Goal: Task Accomplishment & Management: Manage account settings

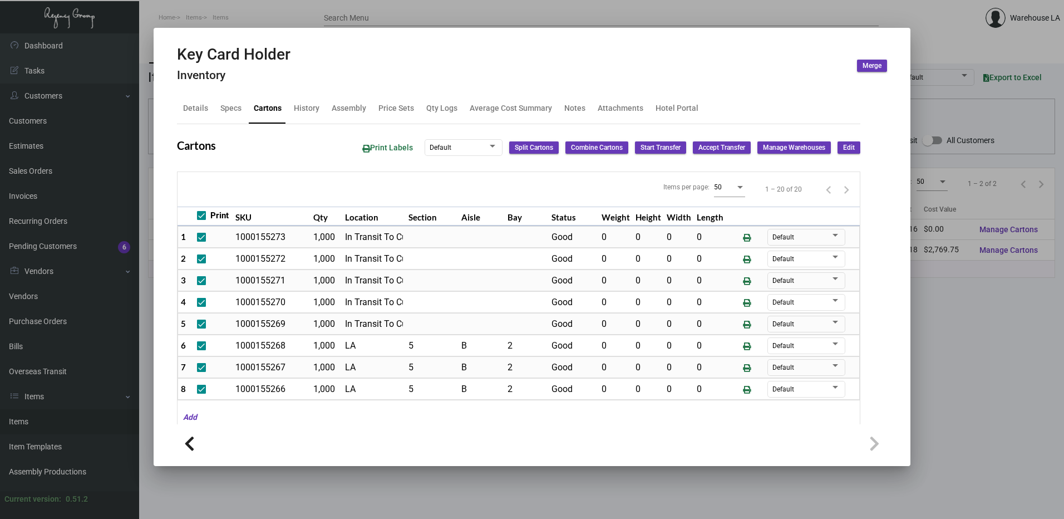
scroll to position [214, 0]
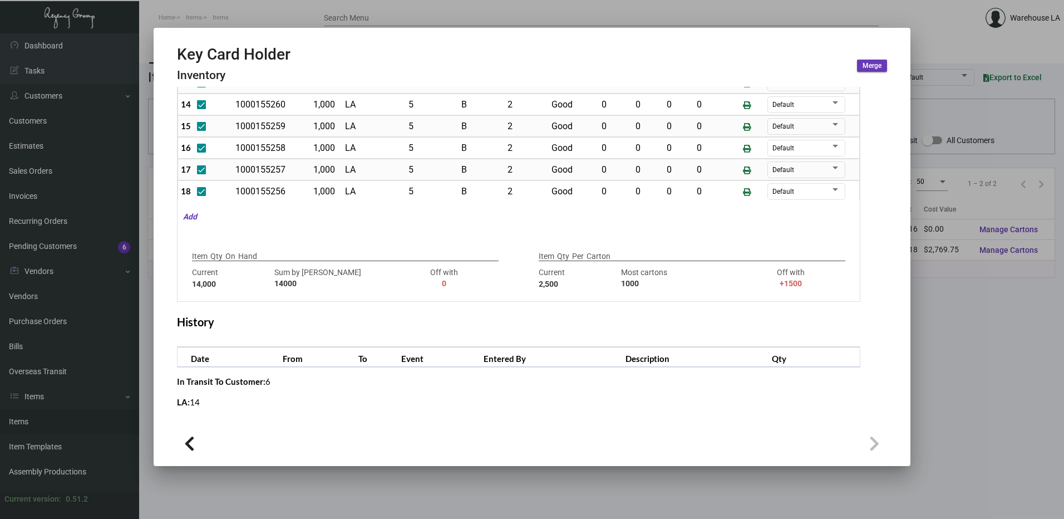
click at [323, 12] on div at bounding box center [532, 259] width 1064 height 519
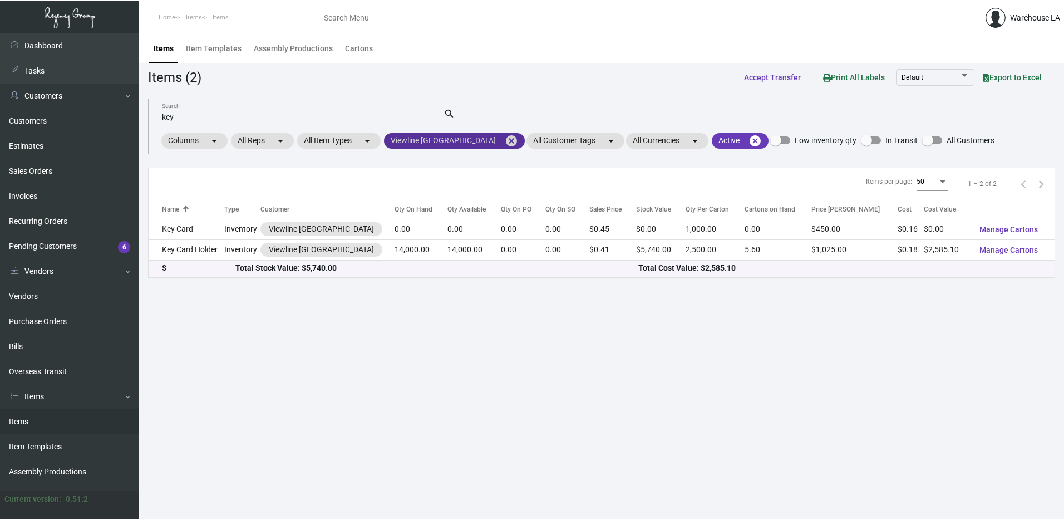
click at [505, 140] on mat-icon "cancel" at bounding box center [511, 140] width 13 height 13
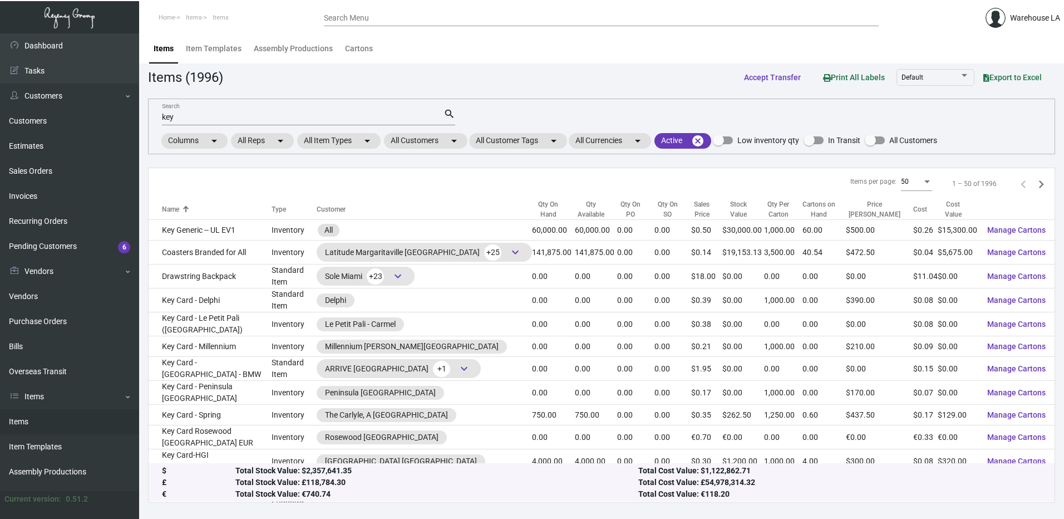
click at [434, 129] on mat-form-field "key Search search" at bounding box center [308, 116] width 293 height 35
drag, startPoint x: 432, startPoint y: 137, endPoint x: 440, endPoint y: 135, distance: 8.6
click at [440, 135] on mat-chip "All Customers arrow_drop_down" at bounding box center [425, 141] width 83 height 16
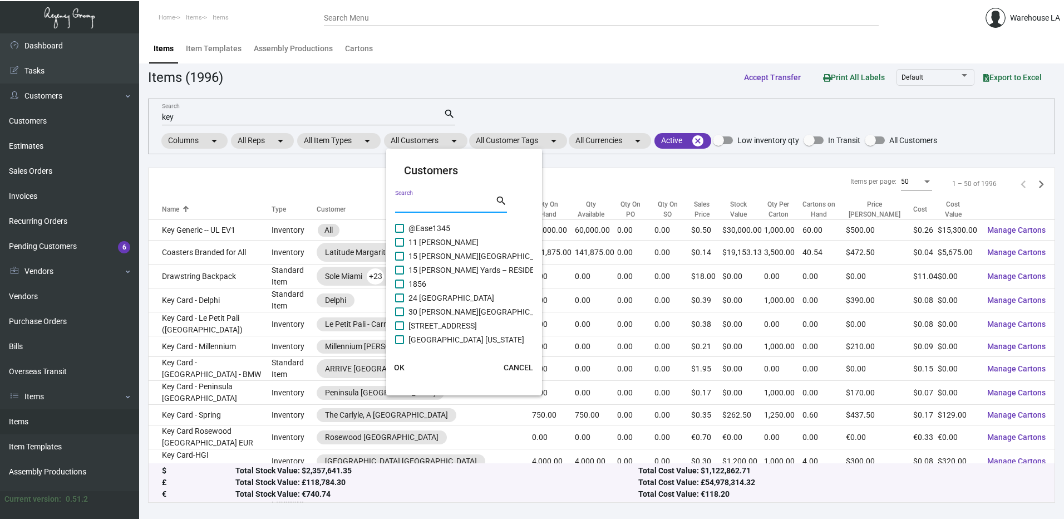
drag, startPoint x: 440, startPoint y: 135, endPoint x: 439, endPoint y: 202, distance: 67.4
click at [439, 202] on input "Search" at bounding box center [445, 204] width 100 height 9
paste input "Petite ermitage"
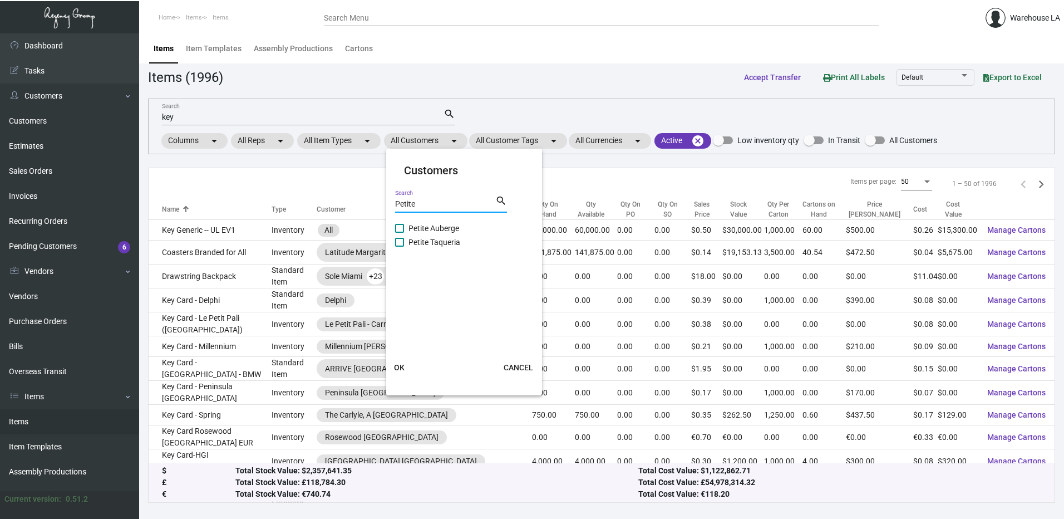
type input "Petite"
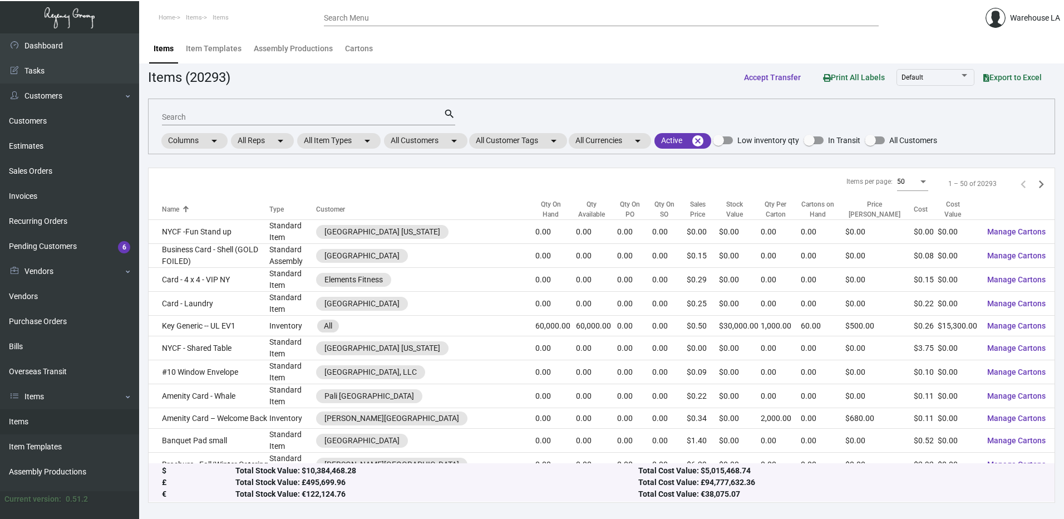
click at [321, 117] on input "Search" at bounding box center [303, 117] width 282 height 9
drag, startPoint x: 411, startPoint y: 136, endPoint x: 412, endPoint y: 145, distance: 8.4
click at [412, 142] on mat-chip "All Customers arrow_drop_down" at bounding box center [425, 141] width 83 height 16
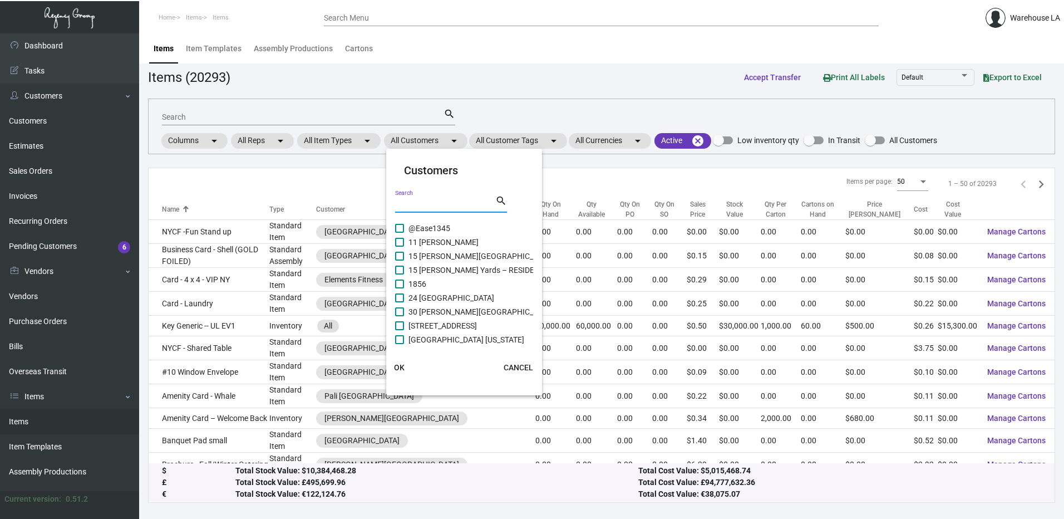
click at [410, 202] on input "Search" at bounding box center [445, 204] width 100 height 9
type input "waterfr"
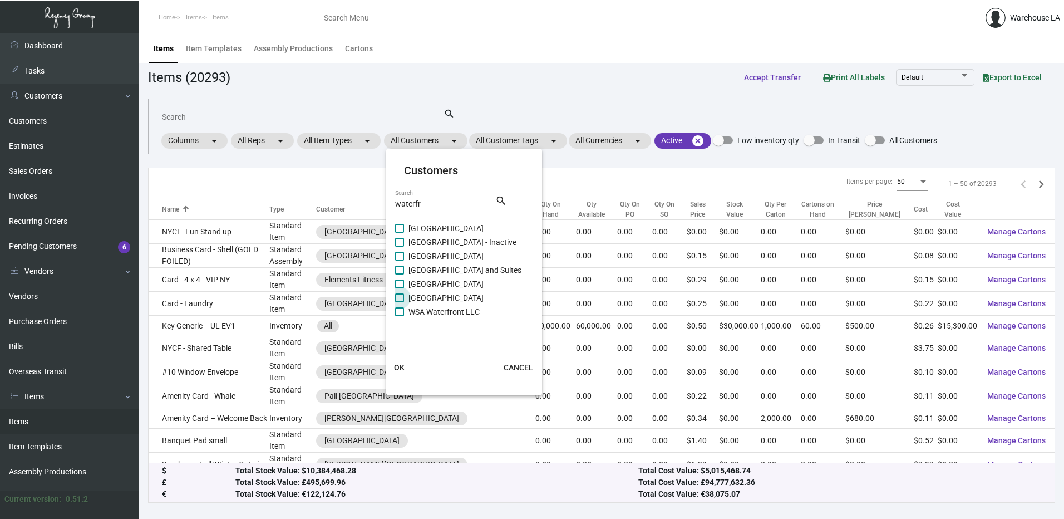
click at [440, 297] on span "[GEOGRAPHIC_DATA]" at bounding box center [446, 297] width 75 height 13
click at [400, 302] on input "[GEOGRAPHIC_DATA]" at bounding box center [399, 302] width 1 height 1
checkbox input "true"
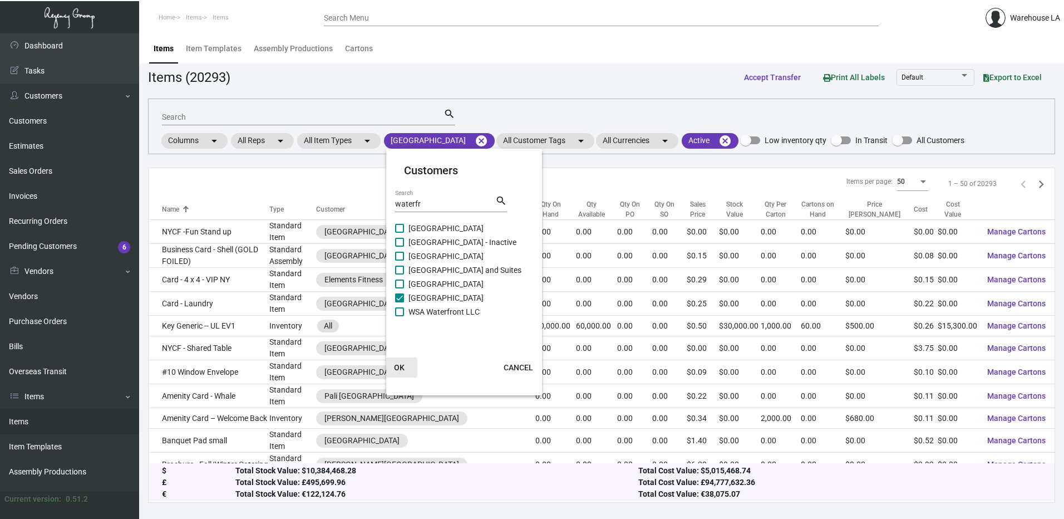
click at [401, 370] on span "OK" at bounding box center [399, 367] width 11 height 9
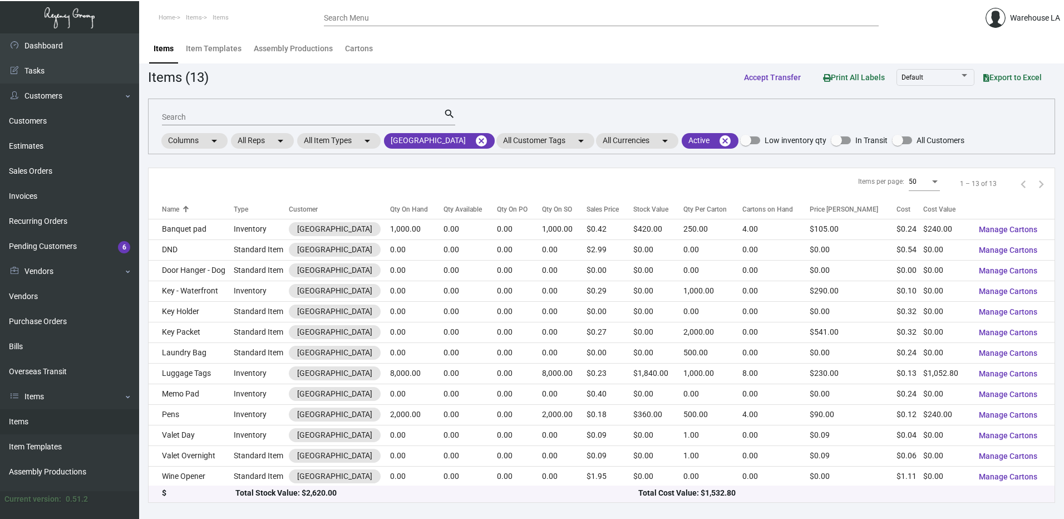
click at [297, 121] on input "Search" at bounding box center [303, 117] width 282 height 9
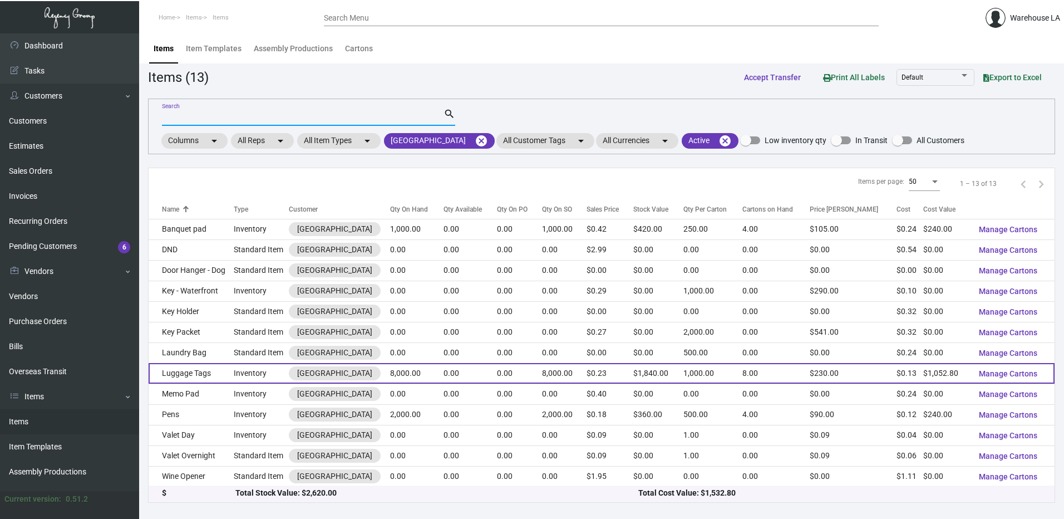
click at [277, 378] on td "Inventory" at bounding box center [261, 373] width 55 height 21
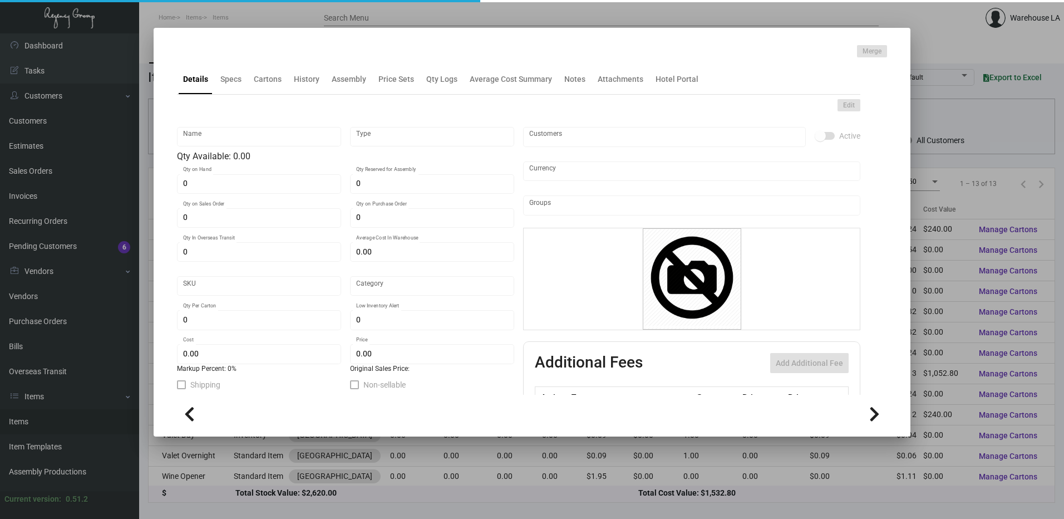
type input "Luggage Tags"
type input "Inventory"
type input "8,000"
type input "$ 0.00"
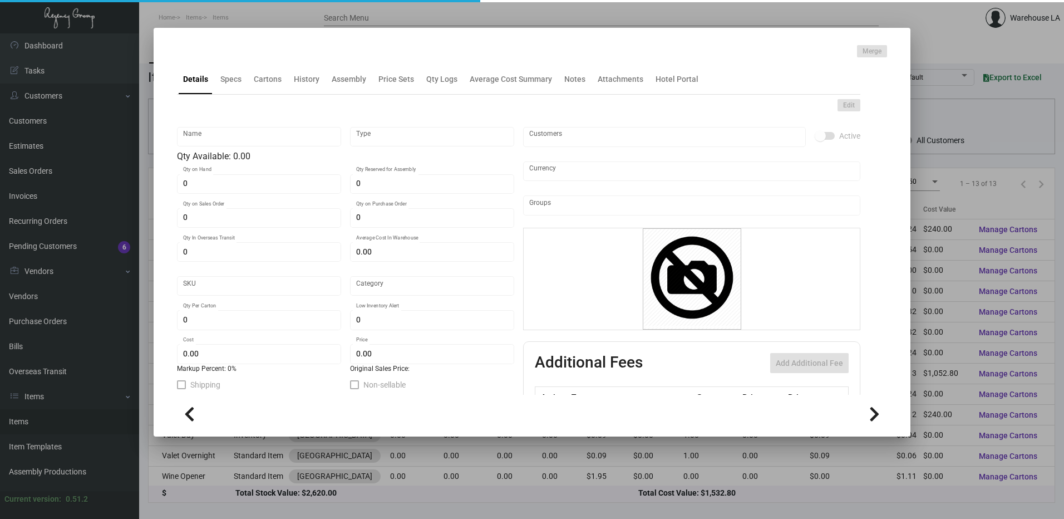
type input "3377"
type input "Standard"
type input "1,000"
type input "2,000"
type input "$ 0.1316"
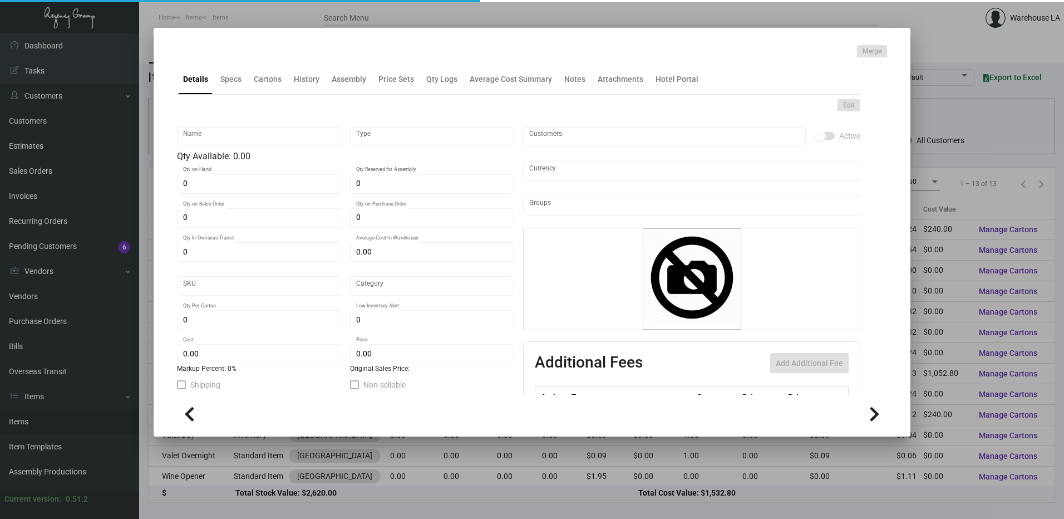
type input "$ 0.23"
type textarea "Luggage Tags Size 2.5” x 11”, PPS 100# white tag stock, printing 1 color black …"
checkbox input "true"
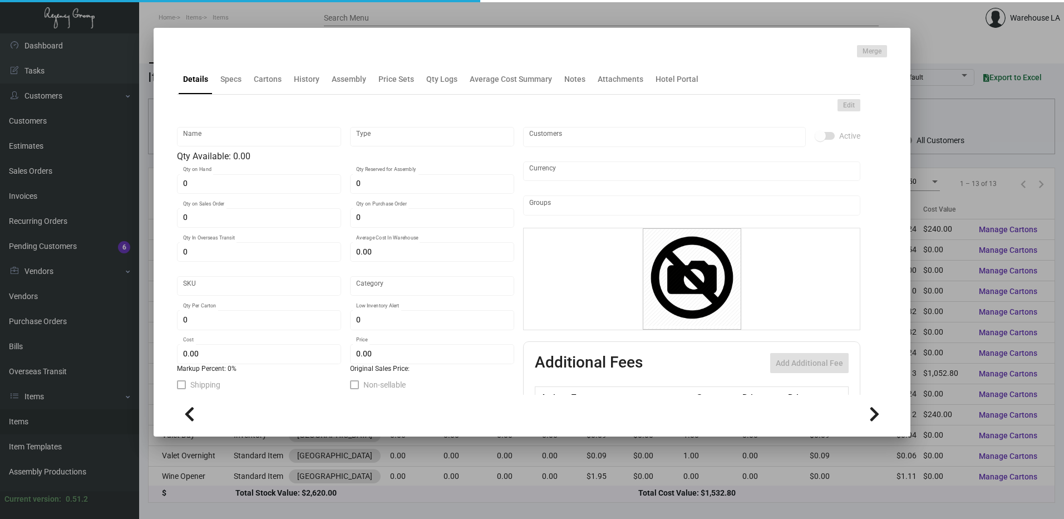
type input "United States Dollar $"
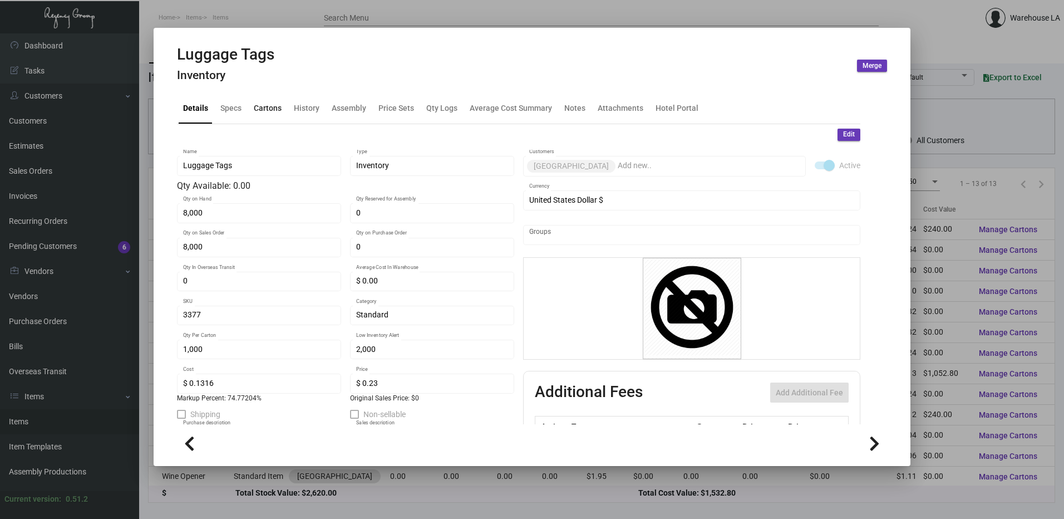
click at [274, 107] on div "Cartons" at bounding box center [268, 108] width 28 height 12
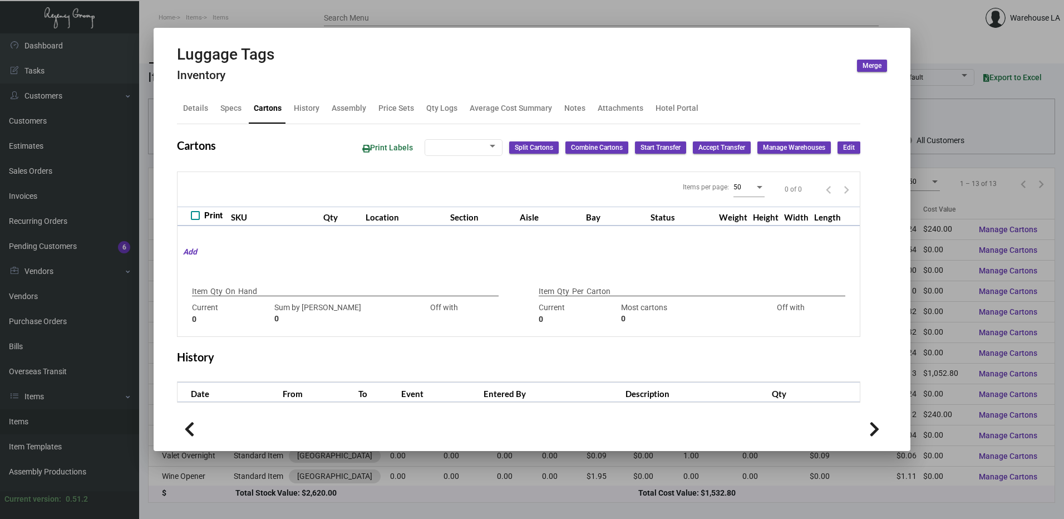
checkbox input "true"
type input "8,000"
type input "8000"
type input "0"
type input "1,000"
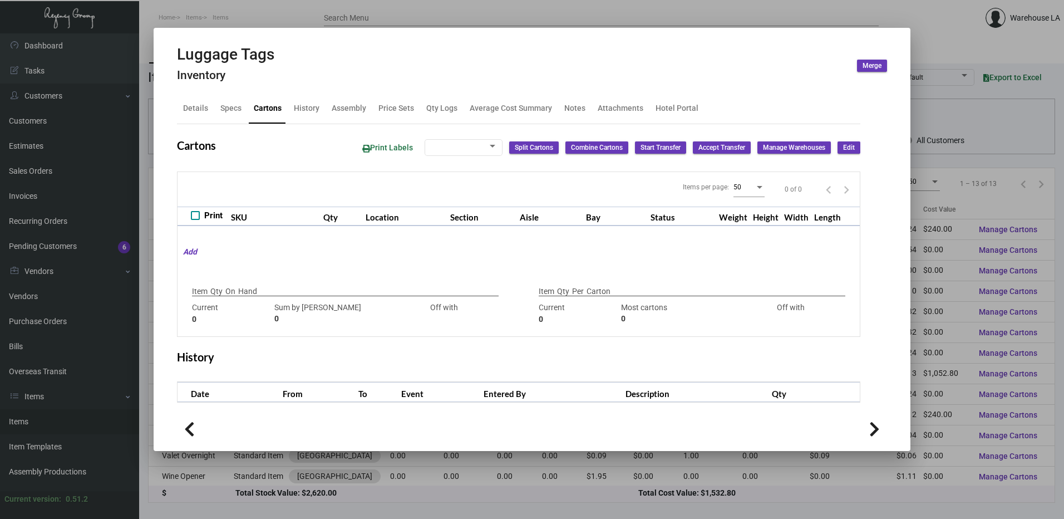
type input "5000"
type input "-4000"
